Goal: Task Accomplishment & Management: Use online tool/utility

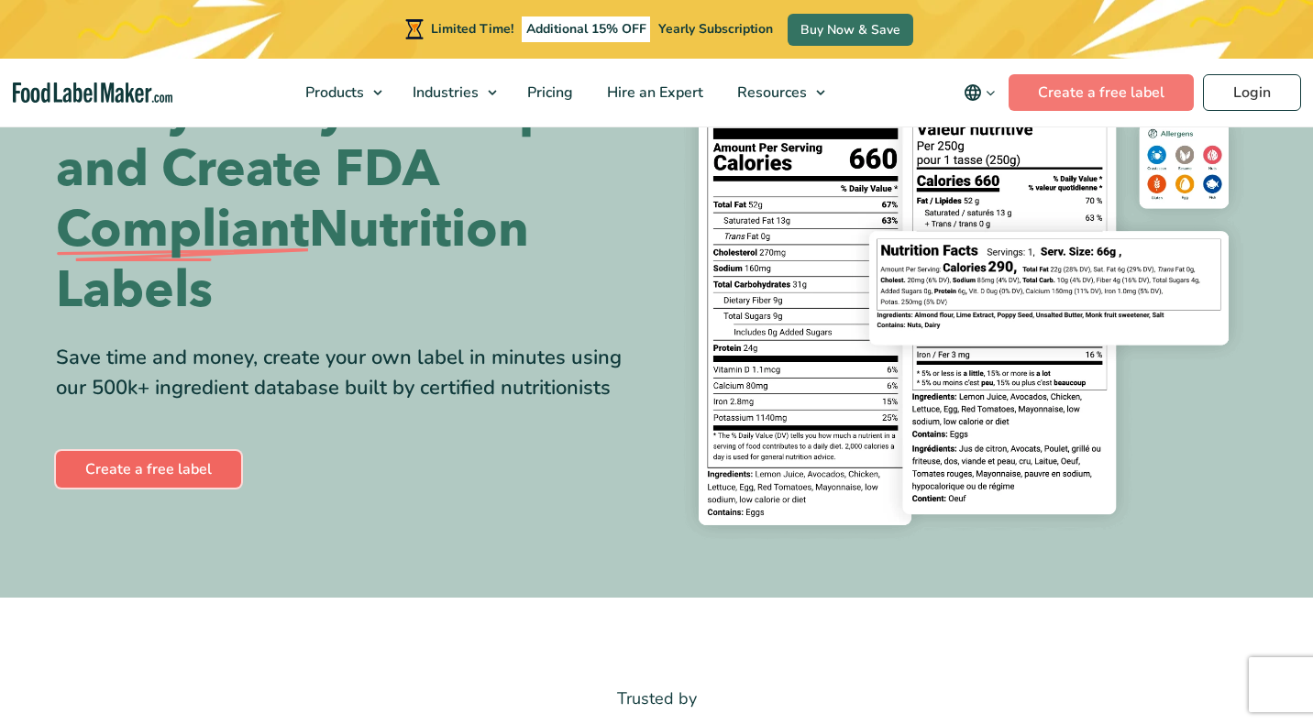
click at [172, 469] on link "Create a free label" at bounding box center [148, 469] width 185 height 37
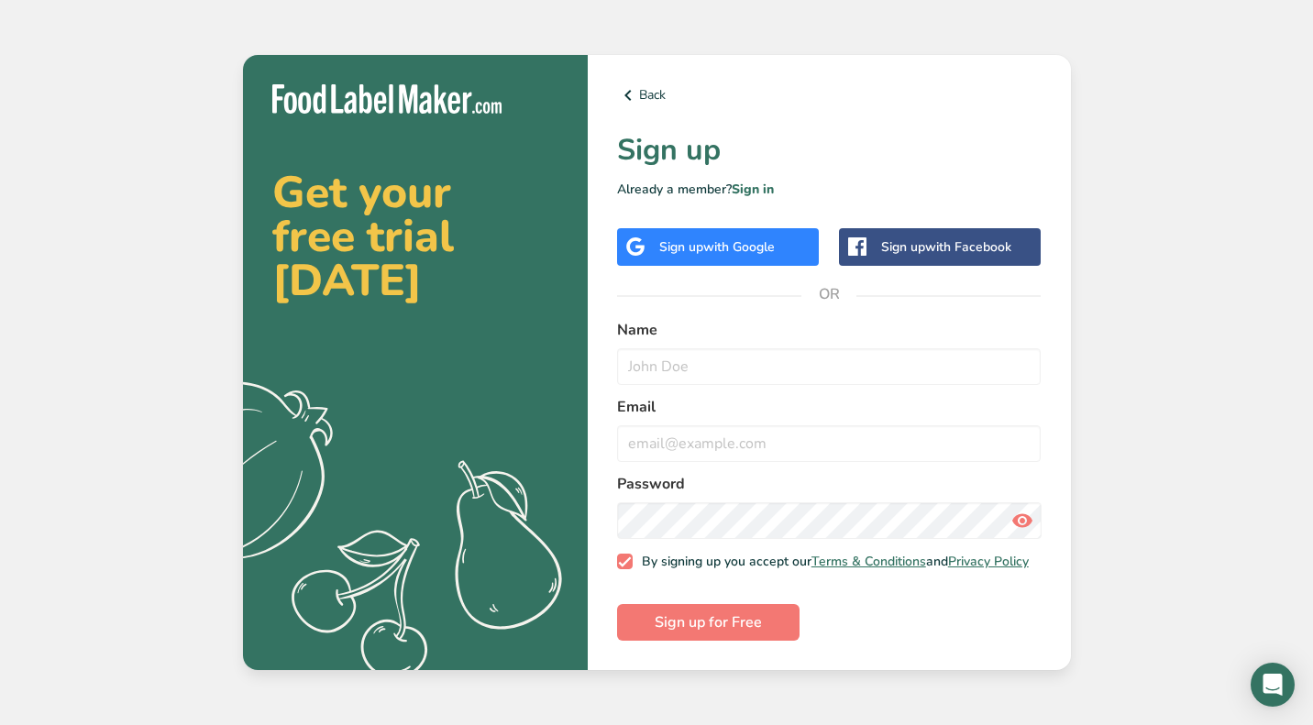
click at [764, 238] on span "with Google" at bounding box center [739, 246] width 72 height 17
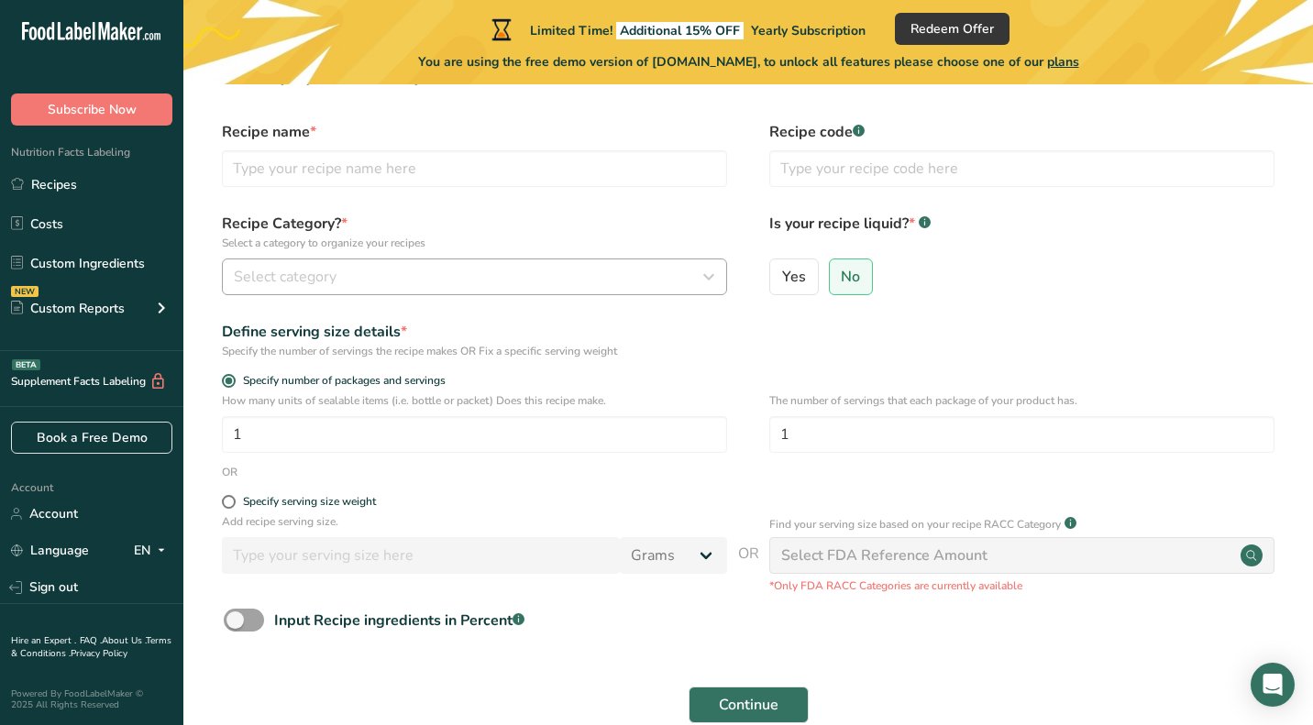
scroll to position [22, 0]
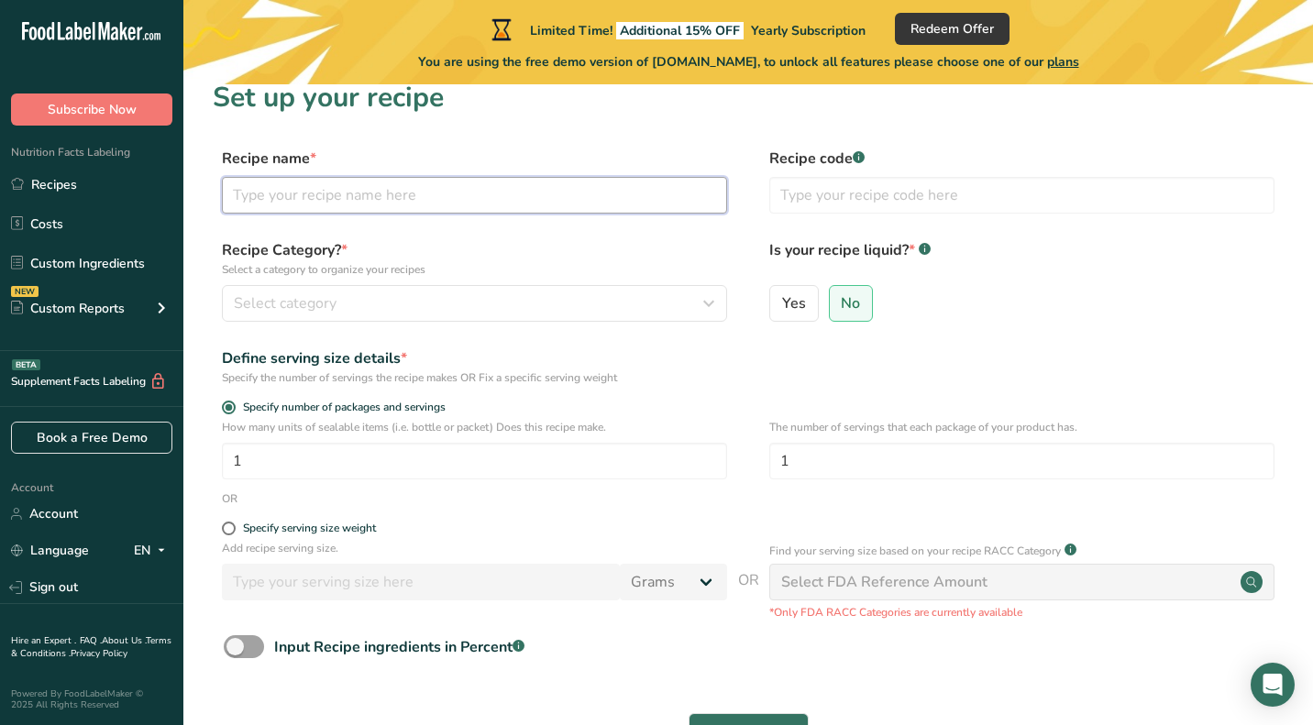
click at [468, 182] on input "text" at bounding box center [474, 195] width 505 height 37
type input "Smoked Brisket"
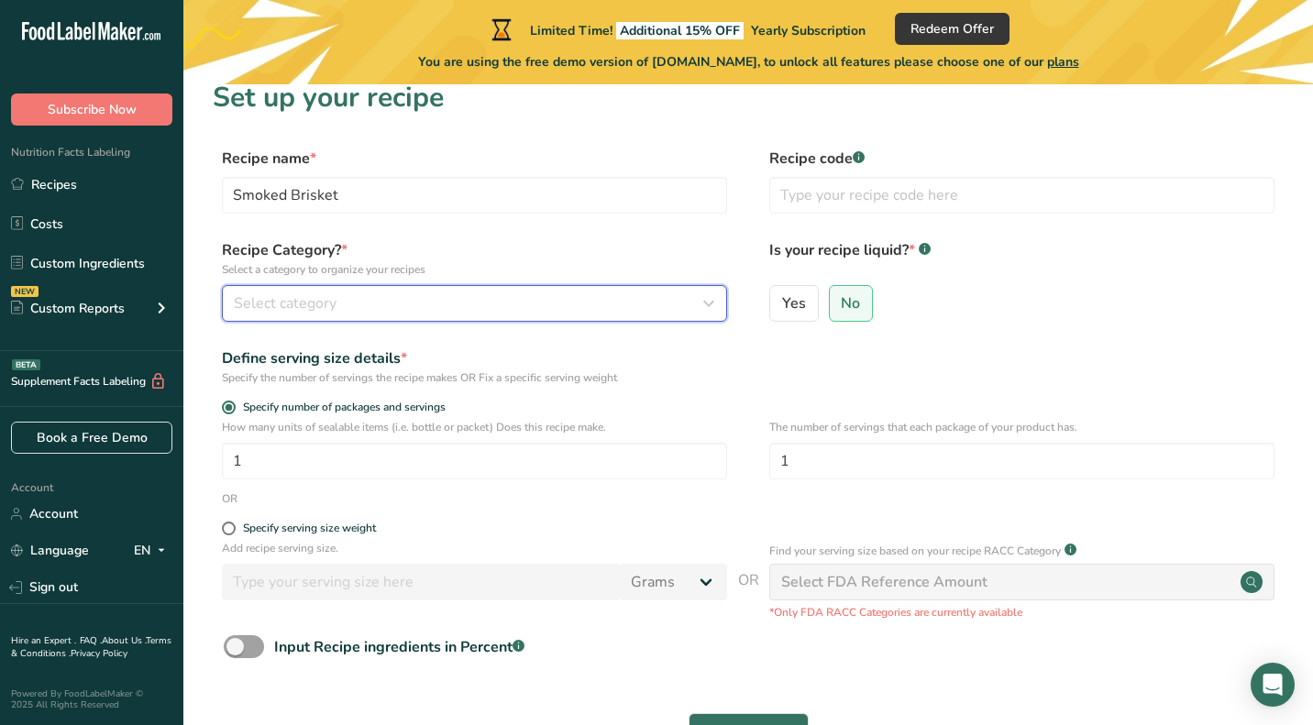
click at [486, 305] on div "Select category" at bounding box center [469, 304] width 470 height 22
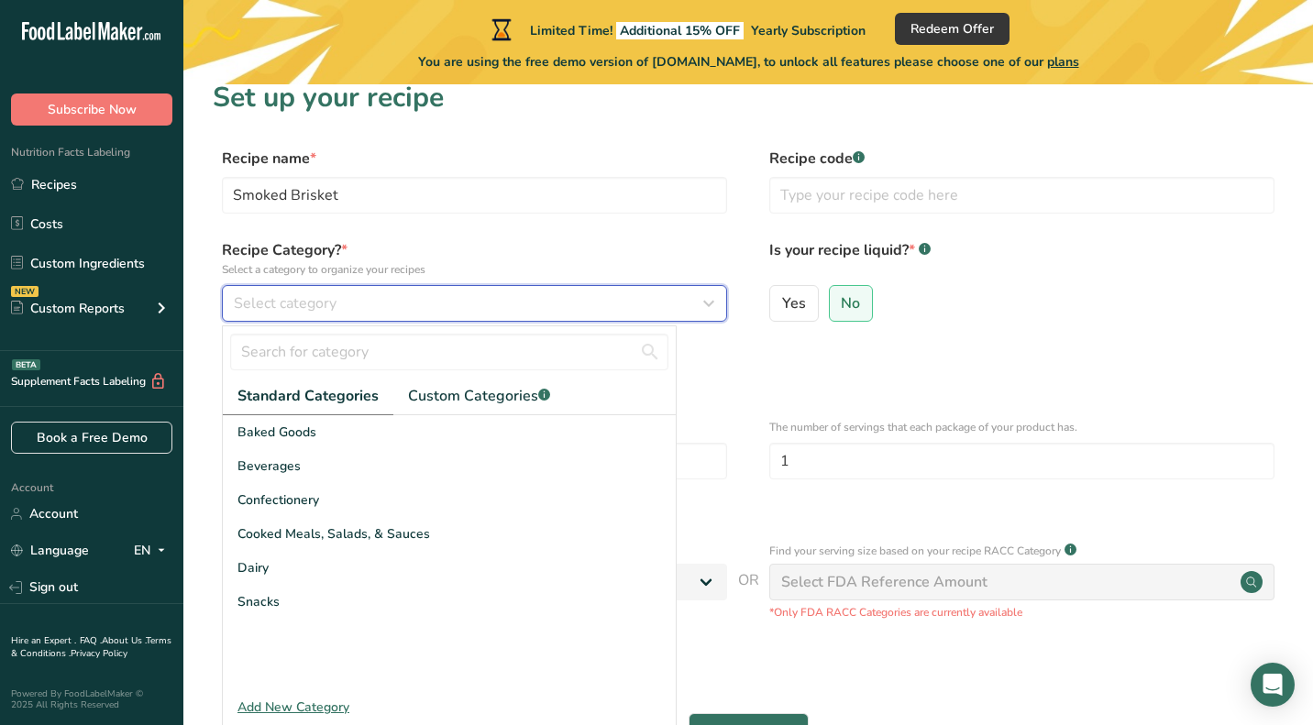
click at [337, 310] on div "Select category" at bounding box center [469, 304] width 470 height 22
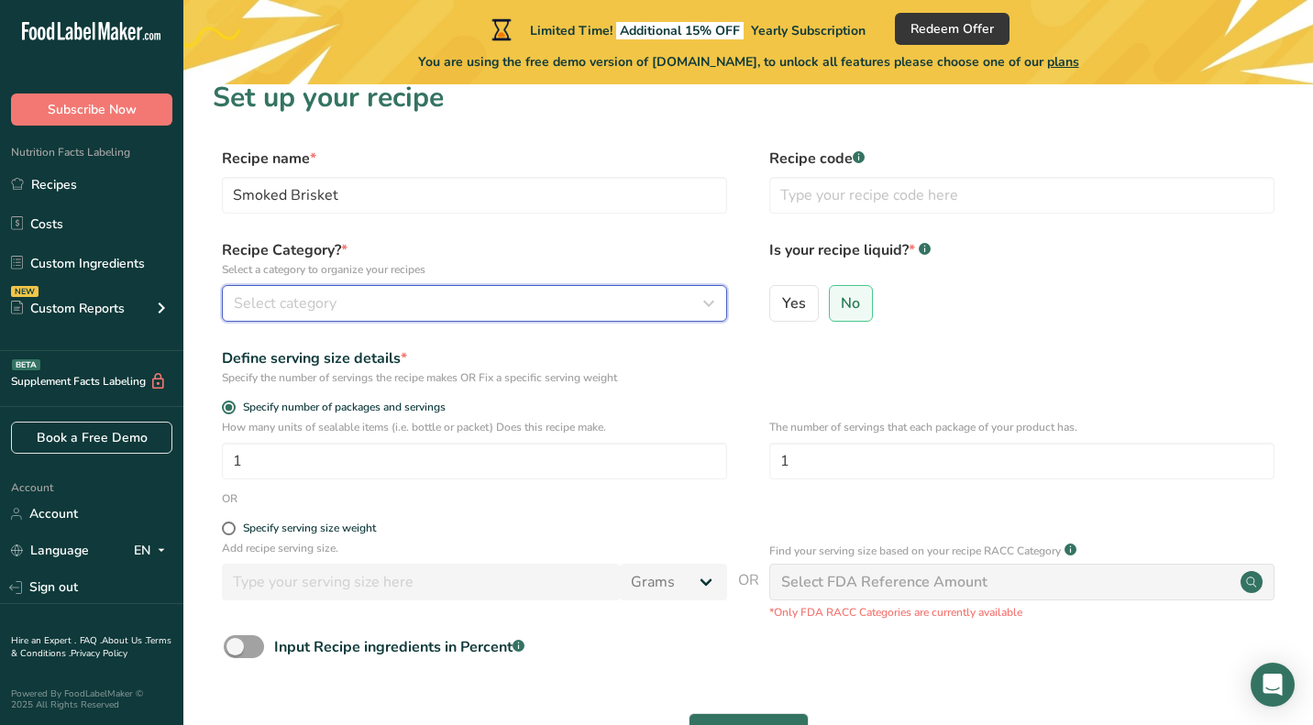
click at [337, 310] on div "Select category" at bounding box center [469, 304] width 470 height 22
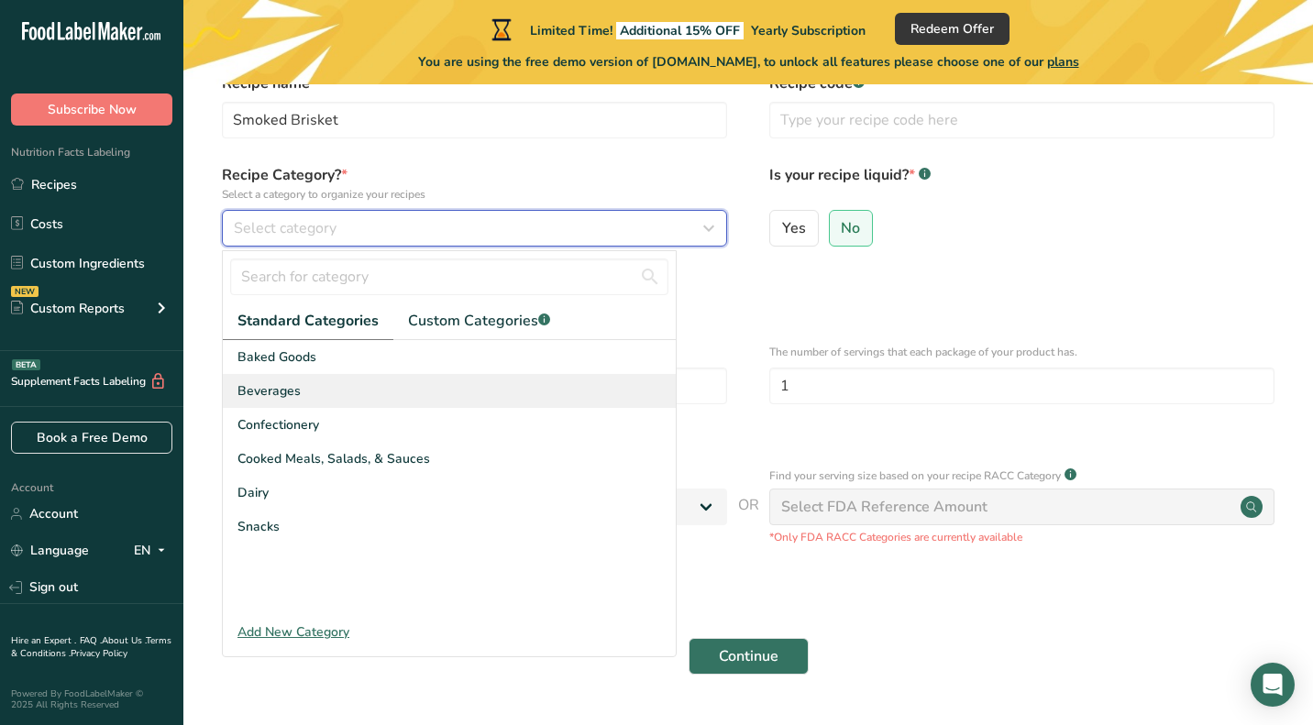
scroll to position [95, 0]
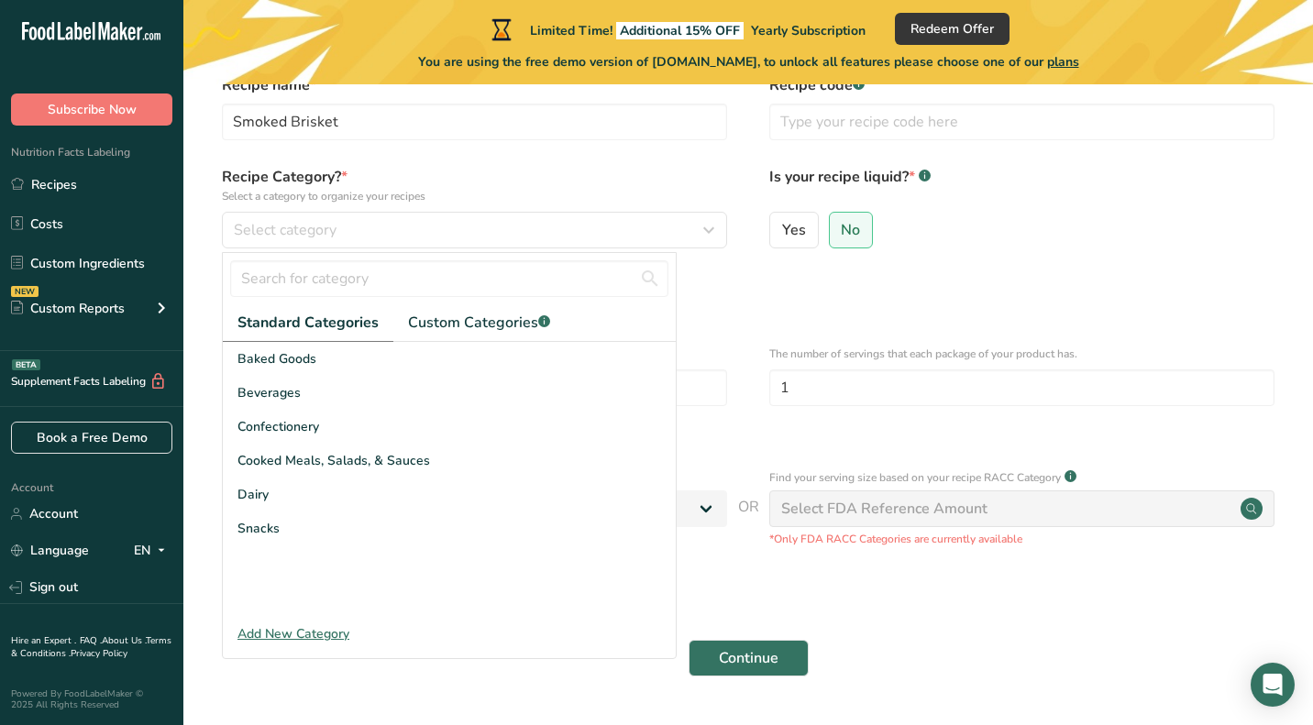
click at [336, 643] on div "Add New Category" at bounding box center [449, 634] width 453 height 19
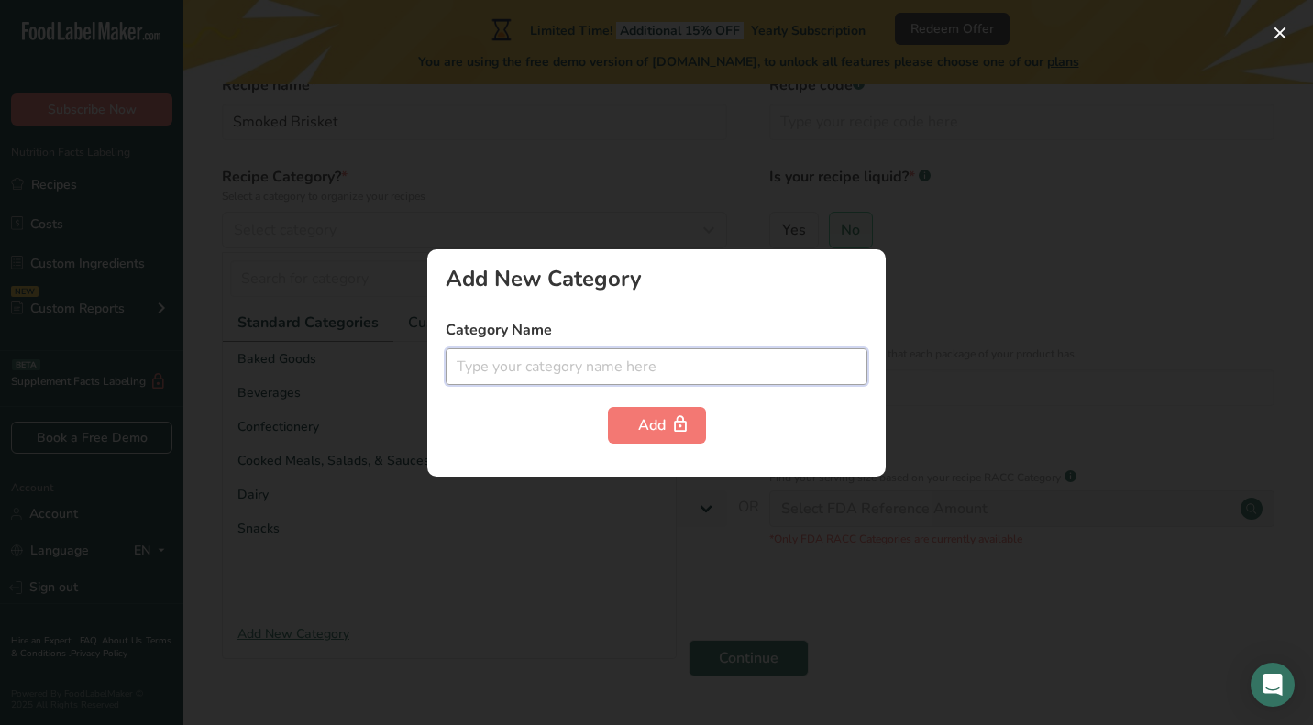
click at [567, 374] on input "text" at bounding box center [657, 367] width 422 height 37
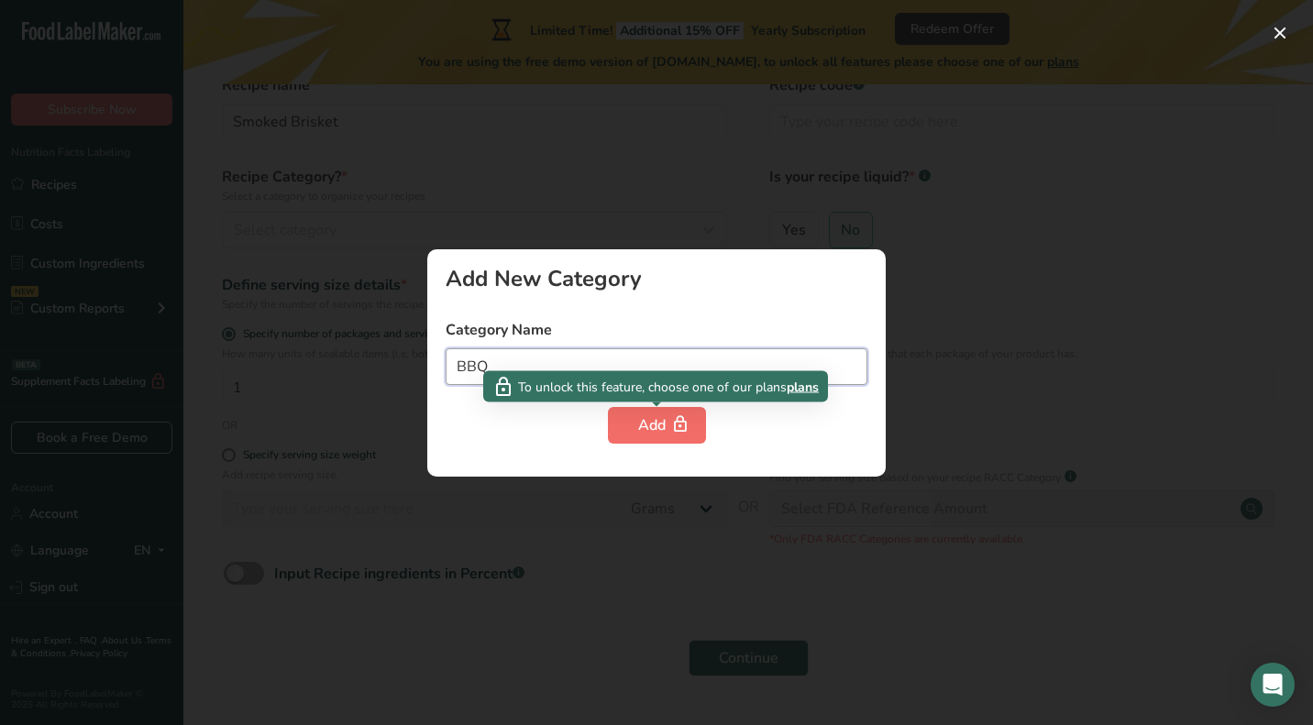
type input "BBQ"
click at [674, 423] on icon "button" at bounding box center [680, 425] width 18 height 28
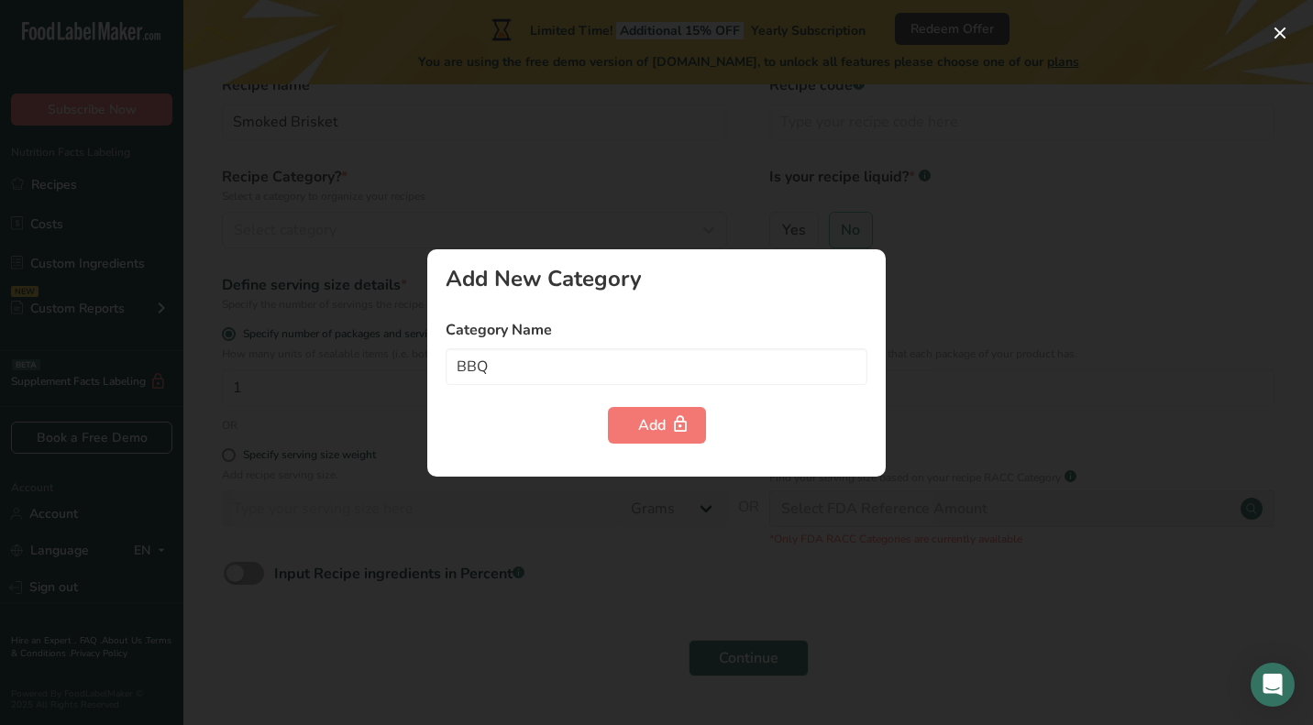
click at [379, 438] on div at bounding box center [656, 362] width 1313 height 725
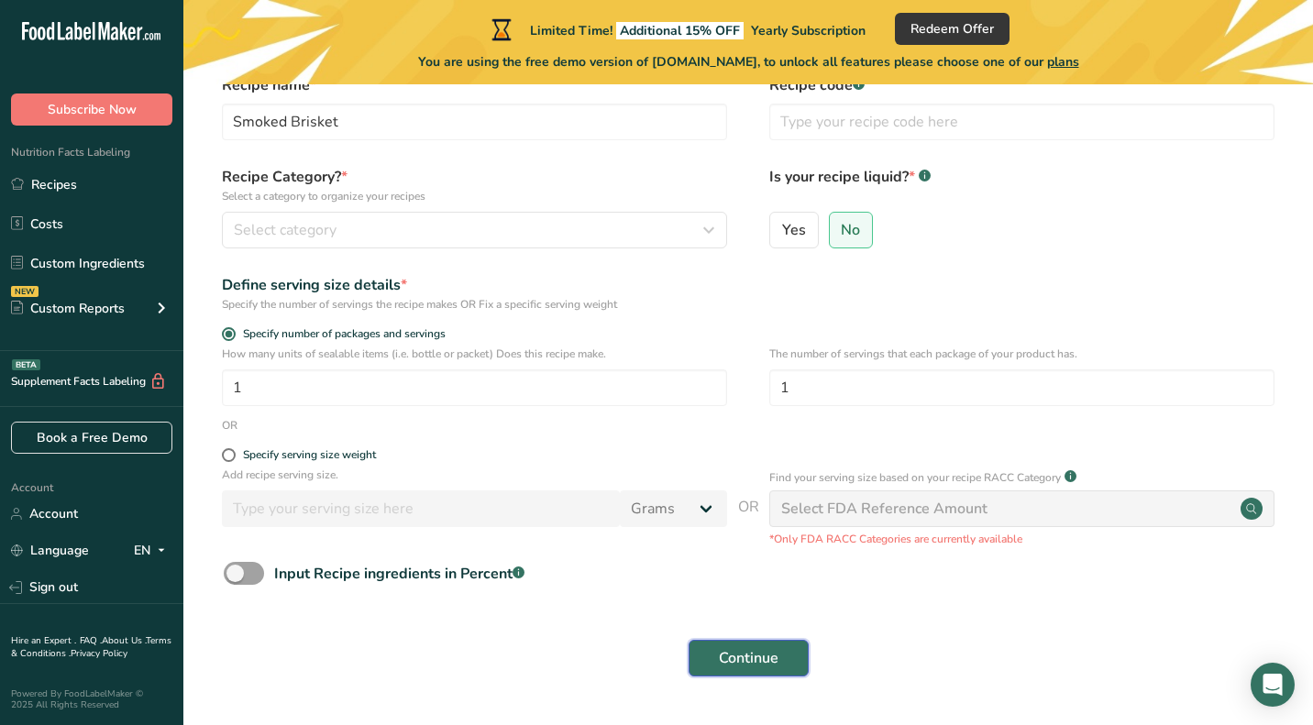
click at [724, 650] on span "Continue" at bounding box center [749, 658] width 60 height 22
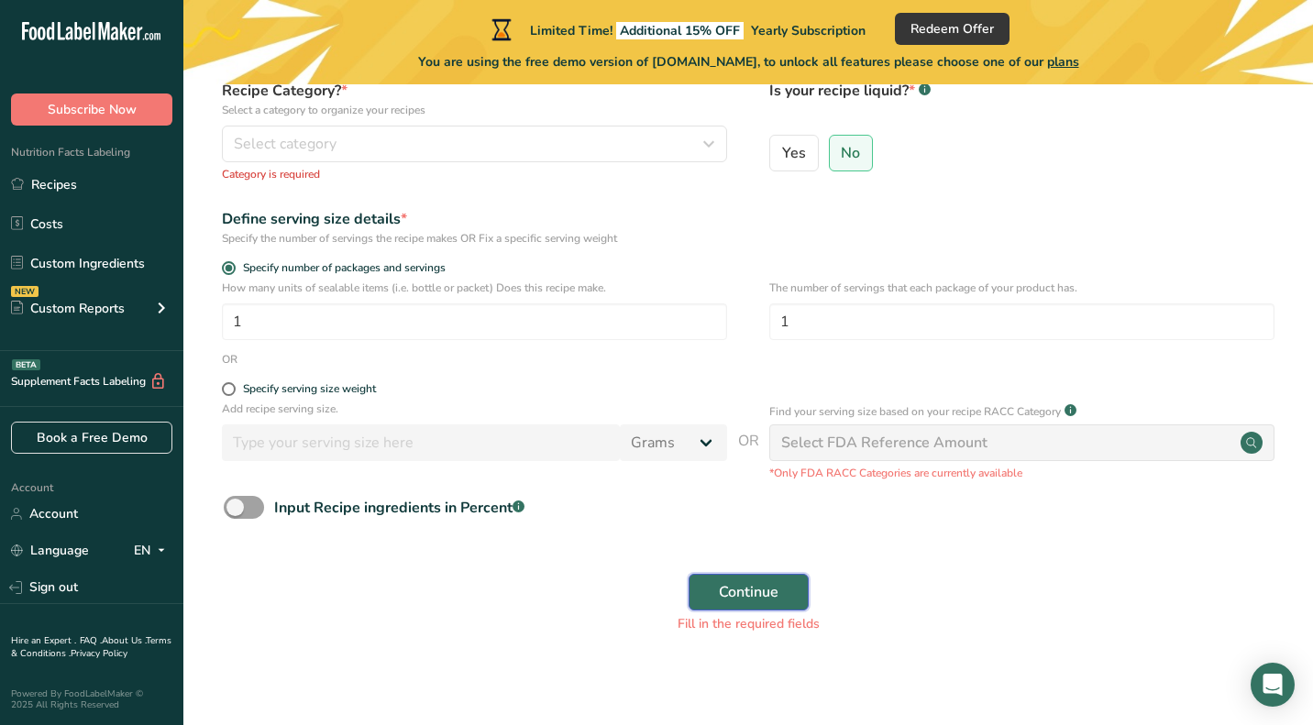
scroll to position [189, 0]
